Goal: Information Seeking & Learning: Learn about a topic

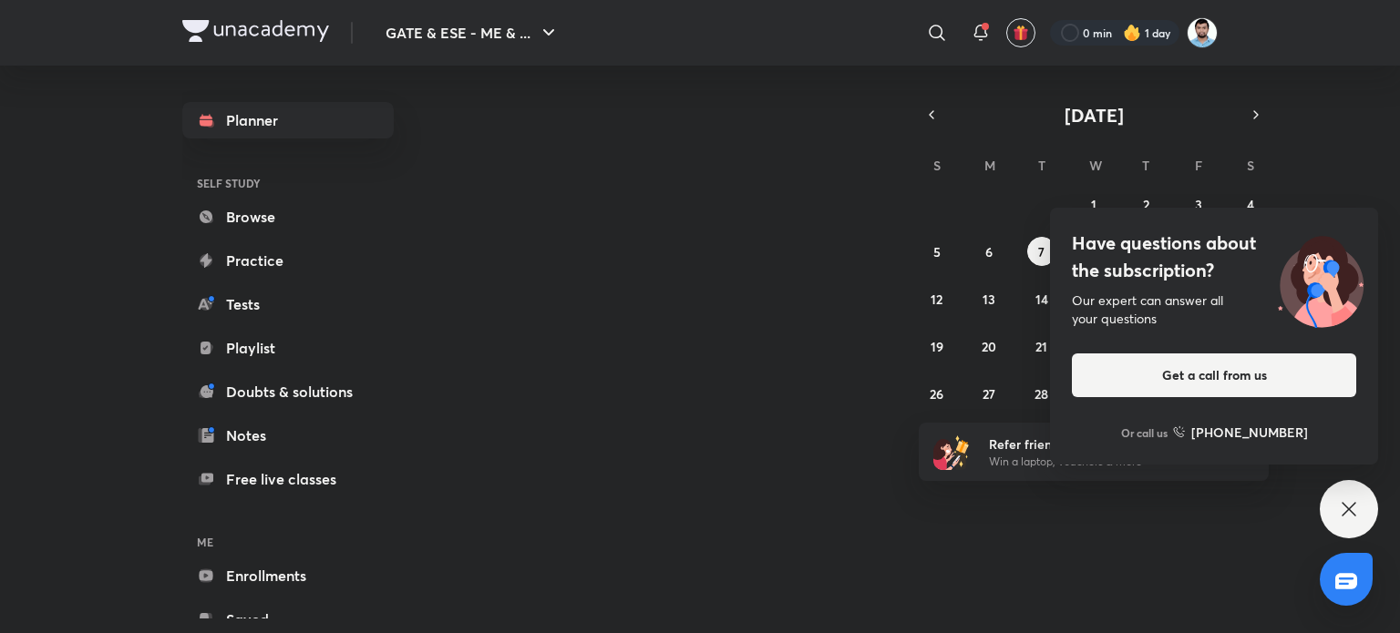
click at [1363, 519] on div "Have questions about the subscription? Our expert can answer all your questions…" at bounding box center [1349, 509] width 58 height 58
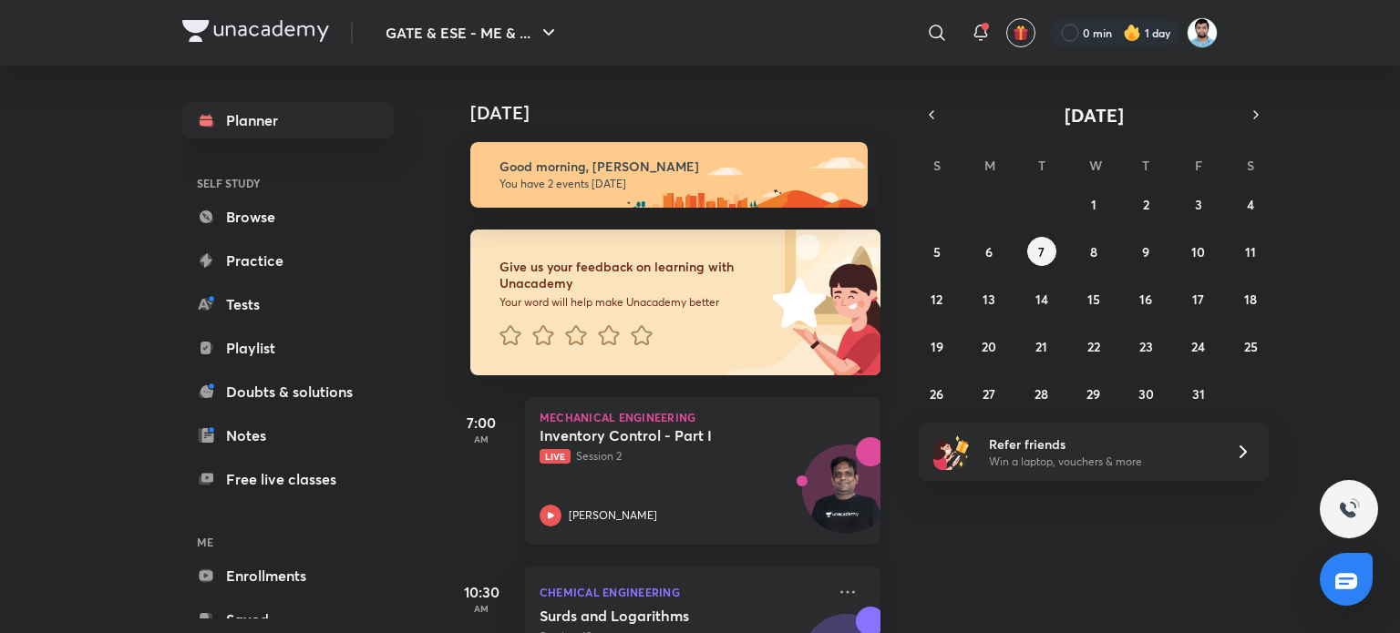
click at [605, 433] on h5 "Inventory Control - Part I" at bounding box center [653, 436] width 227 height 18
